Goal: Task Accomplishment & Management: Manage account settings

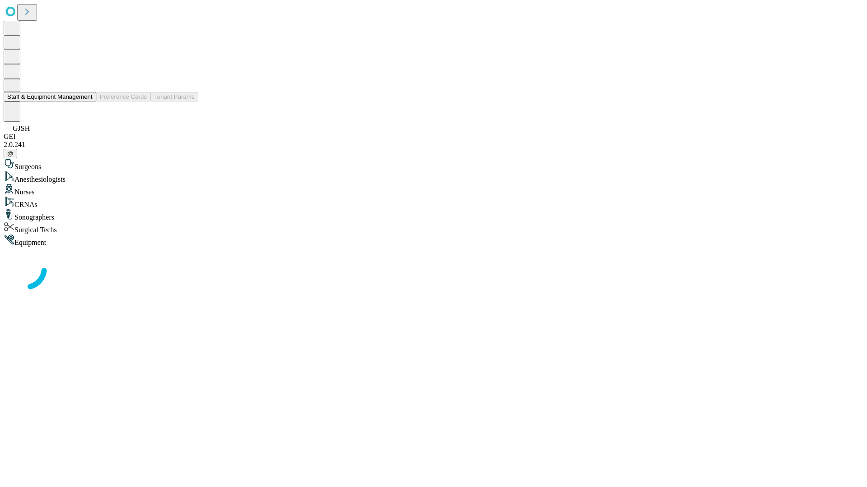
click at [86, 102] on button "Staff & Equipment Management" at bounding box center [50, 96] width 93 height 9
